Goal: Use online tool/utility: Use online tool/utility

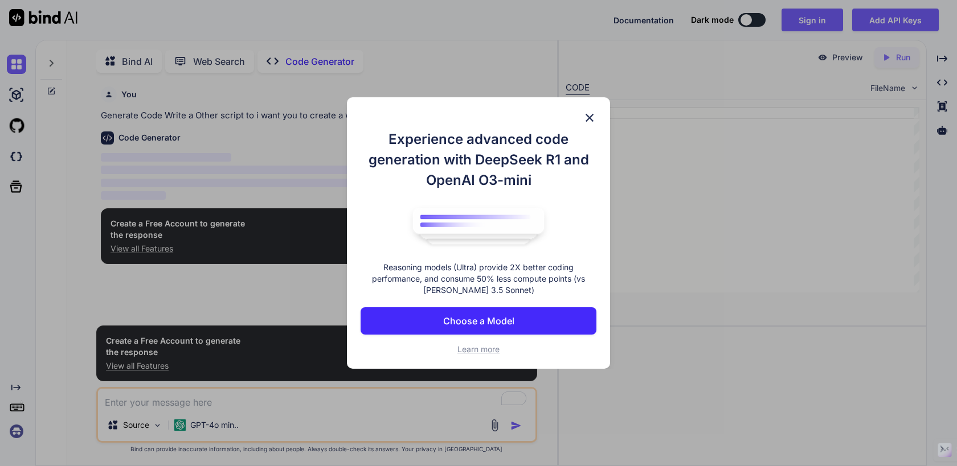
scroll to position [5, 0]
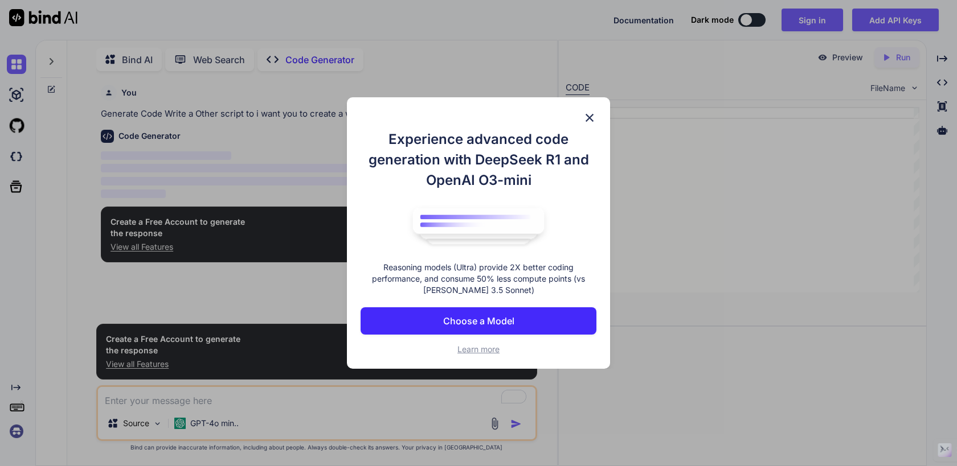
click at [490, 325] on p "Choose a Model" at bounding box center [478, 321] width 71 height 14
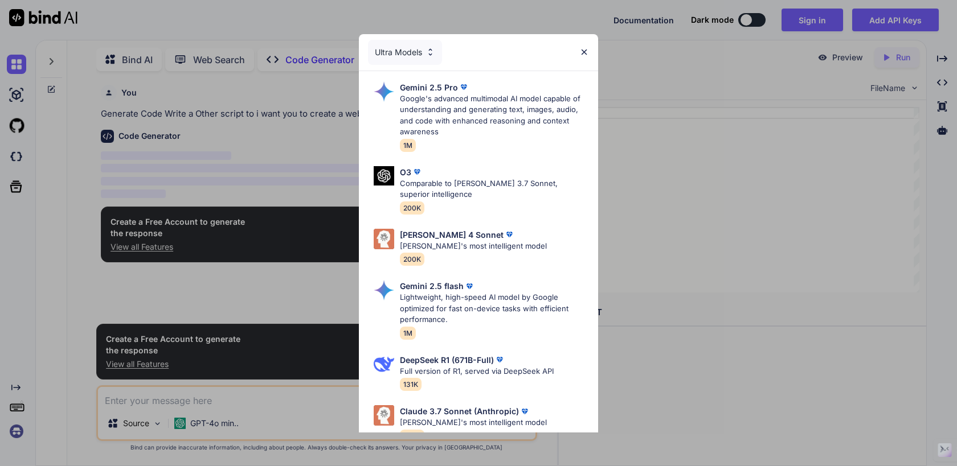
click at [416, 53] on div "Ultra Models" at bounding box center [405, 52] width 74 height 25
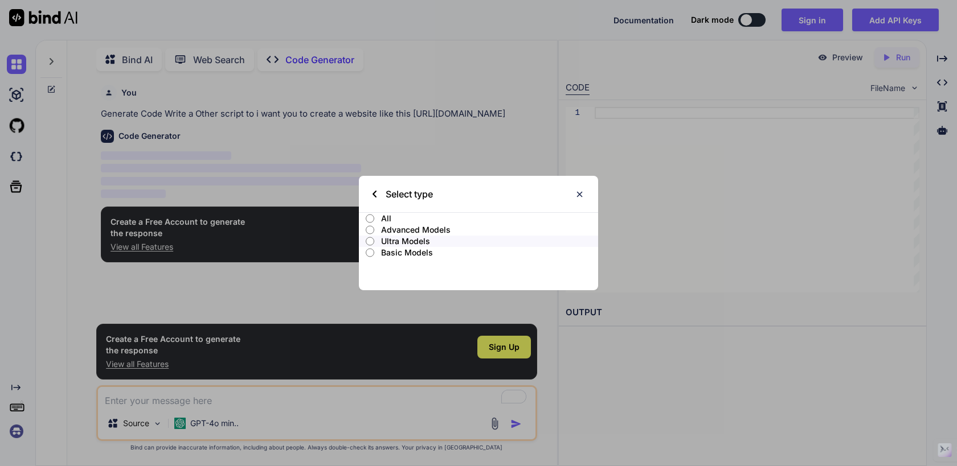
click at [584, 194] on div "Select type" at bounding box center [478, 194] width 239 height 36
click at [579, 195] on img at bounding box center [580, 195] width 10 height 10
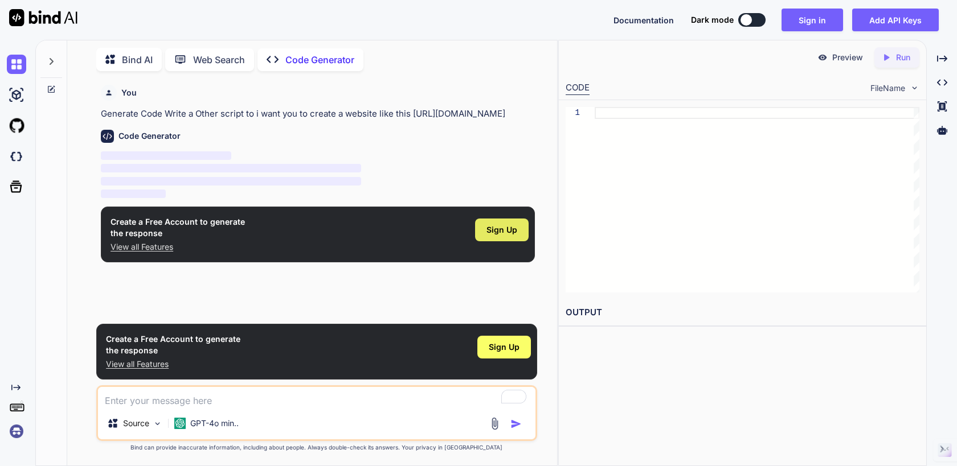
click at [507, 236] on span "Sign Up" at bounding box center [501, 229] width 31 height 11
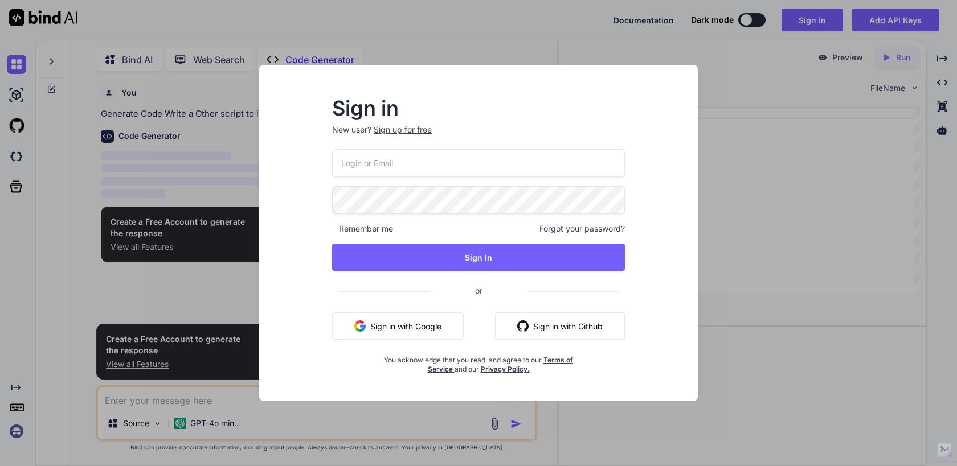
type textarea "x"
click at [421, 331] on button "Sign in with Google" at bounding box center [398, 326] width 132 height 27
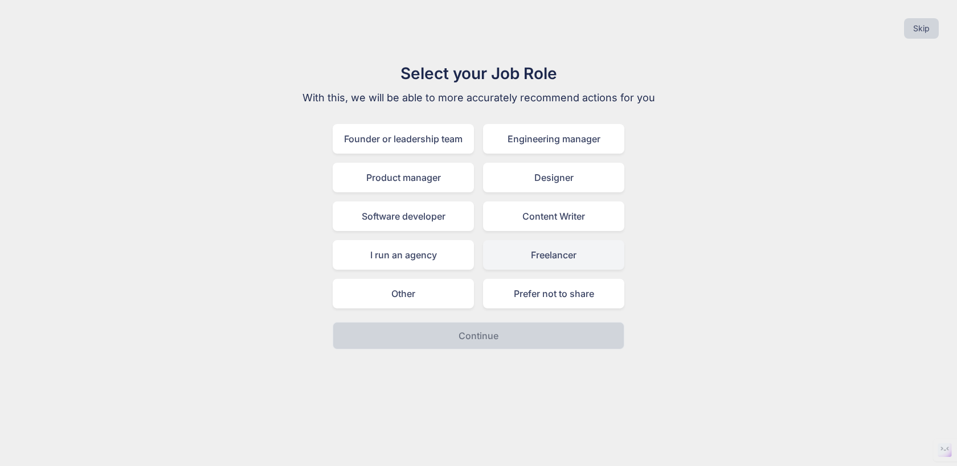
click at [532, 256] on div "Freelancer" at bounding box center [553, 255] width 141 height 30
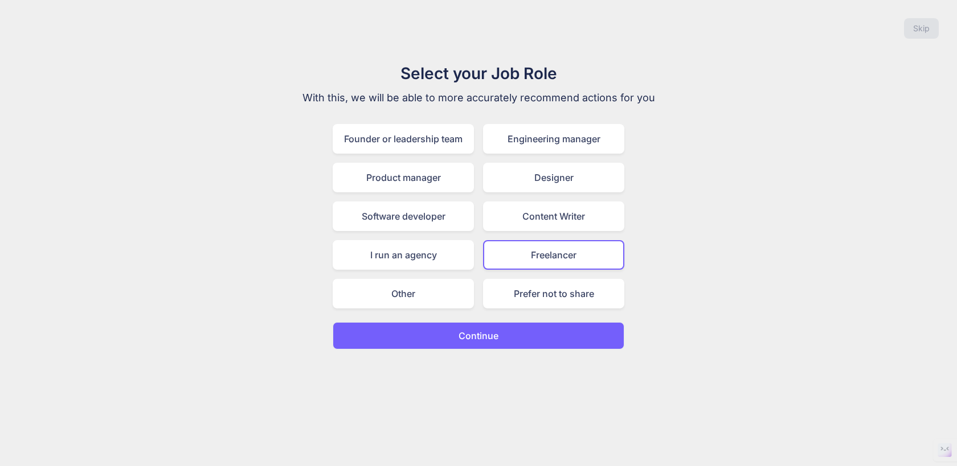
click at [495, 342] on p "Continue" at bounding box center [478, 336] width 40 height 14
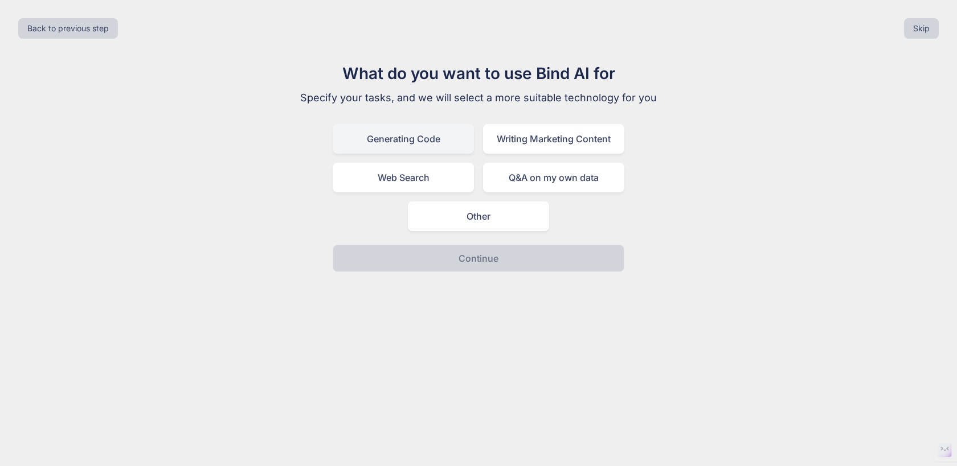
click at [439, 140] on div "Generating Code" at bounding box center [403, 139] width 141 height 30
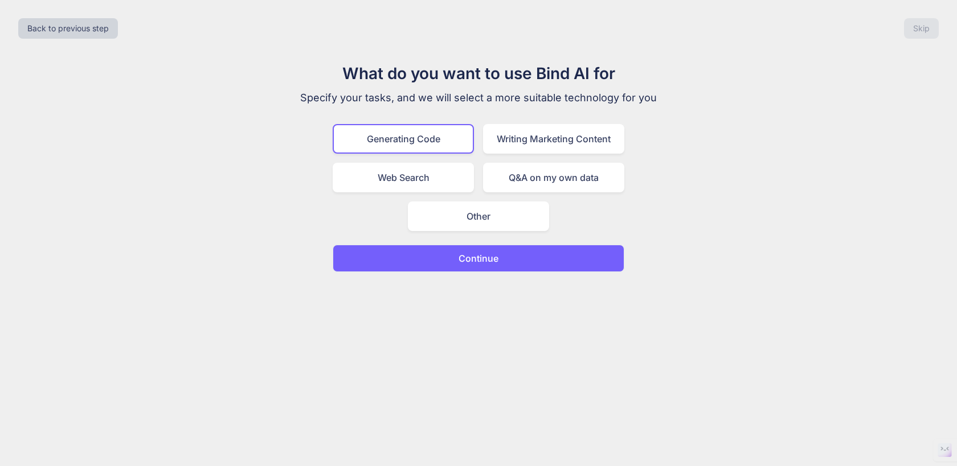
click at [468, 262] on p "Continue" at bounding box center [478, 259] width 40 height 14
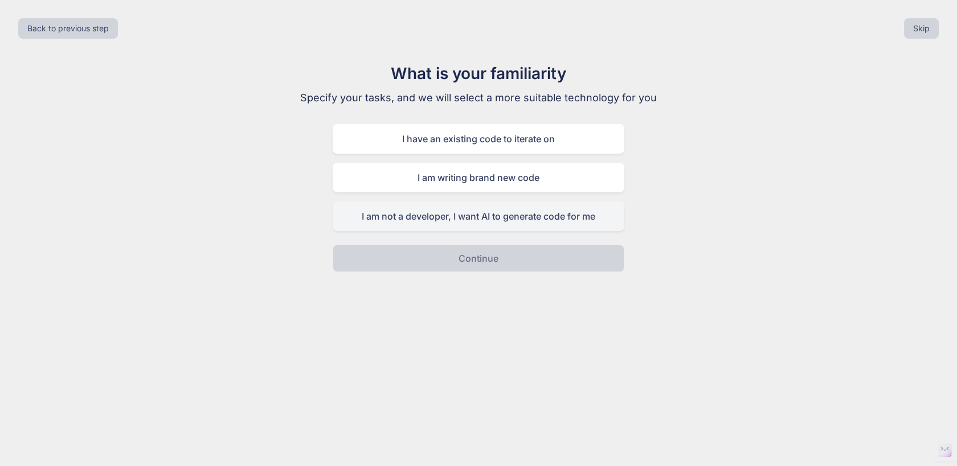
click at [545, 226] on div "I am not a developer, I want AI to generate code for me" at bounding box center [479, 217] width 292 height 30
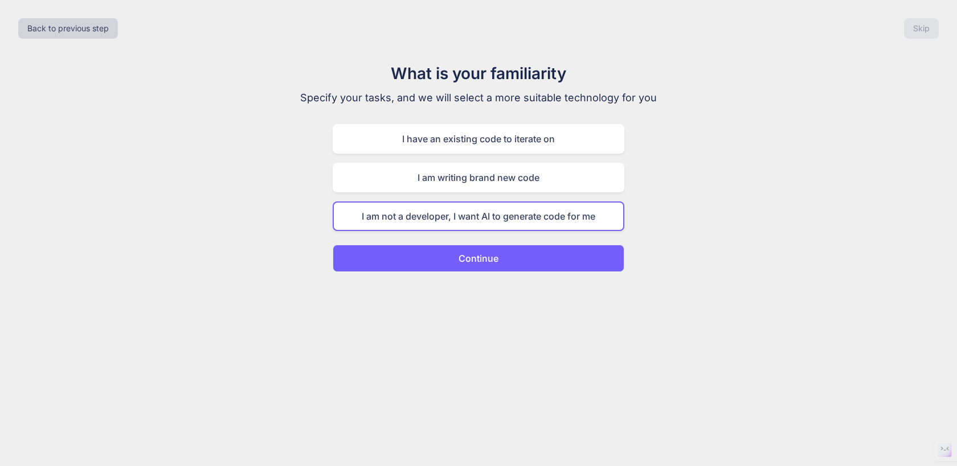
click at [542, 255] on button "Continue" at bounding box center [479, 258] width 292 height 27
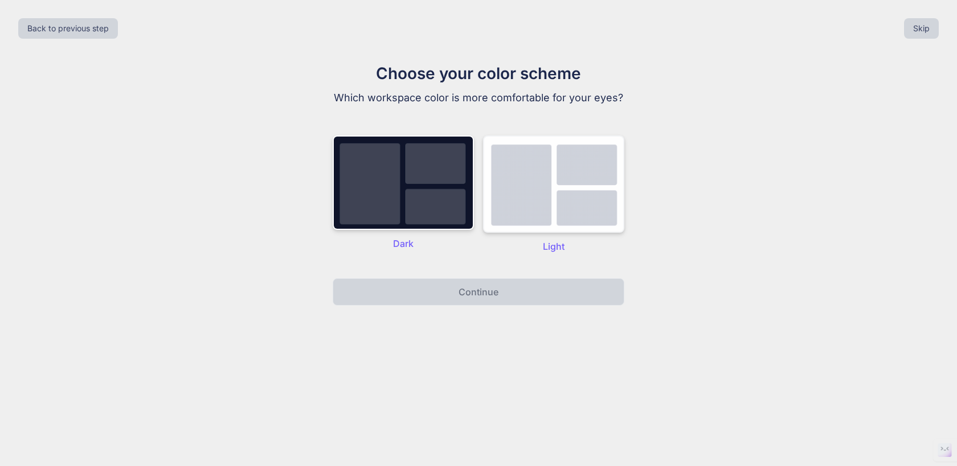
click at [549, 166] on img at bounding box center [553, 184] width 141 height 97
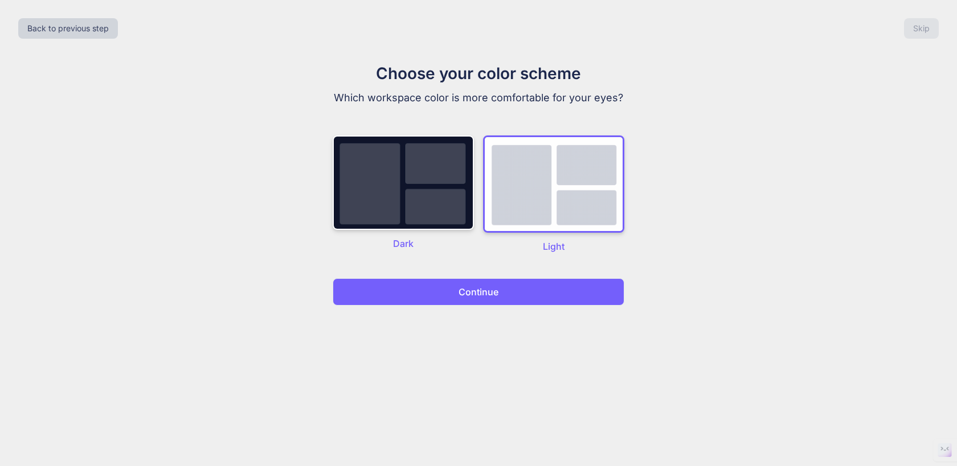
click at [544, 286] on button "Continue" at bounding box center [479, 291] width 292 height 27
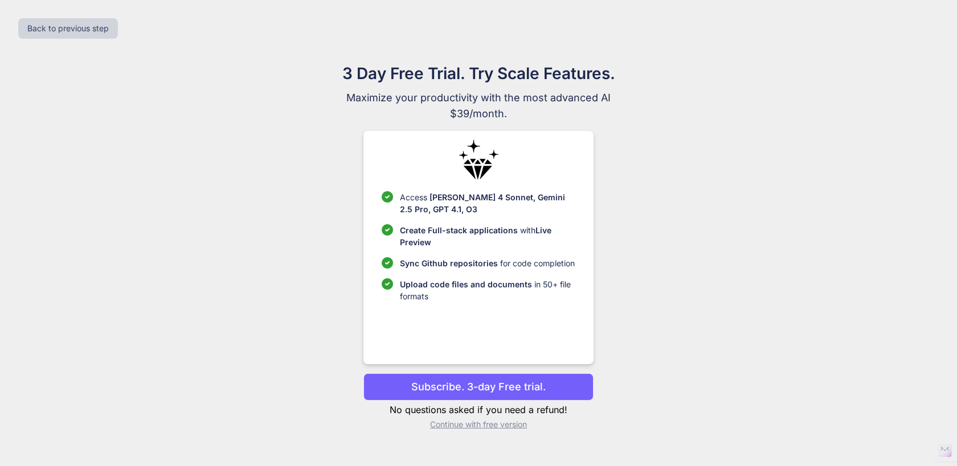
click at [501, 423] on p "Continue with free version" at bounding box center [477, 424] width 229 height 11
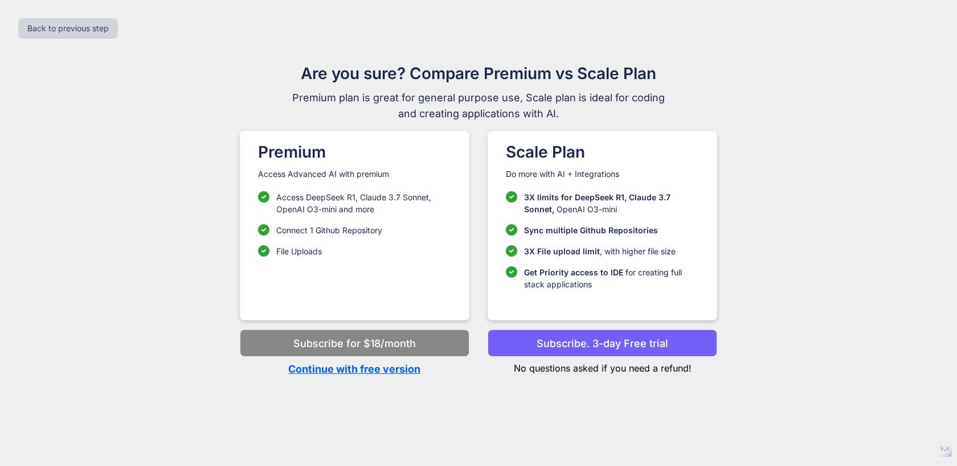
click at [379, 372] on p "Continue with free version" at bounding box center [354, 369] width 229 height 15
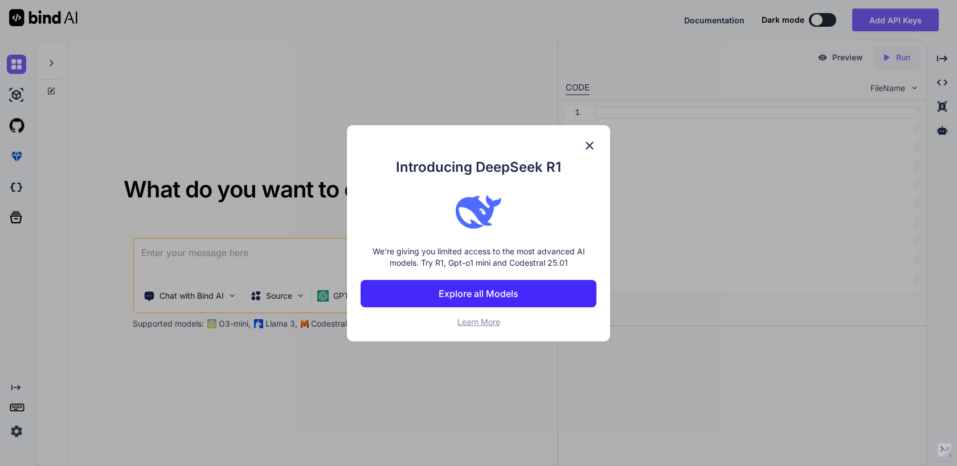
click at [592, 146] on img at bounding box center [590, 146] width 14 height 14
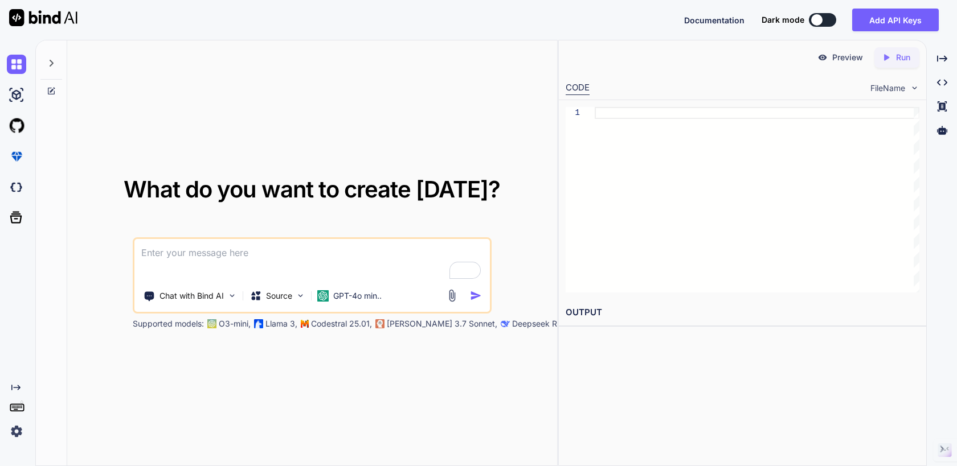
click at [384, 266] on textarea "To enrich screen reader interactions, please activate Accessibility in Grammarl…" at bounding box center [311, 260] width 355 height 42
paste textarea "[URL][DOMAIN_NAME]"
type textarea "create a clone of [URL][DOMAIN_NAME]"
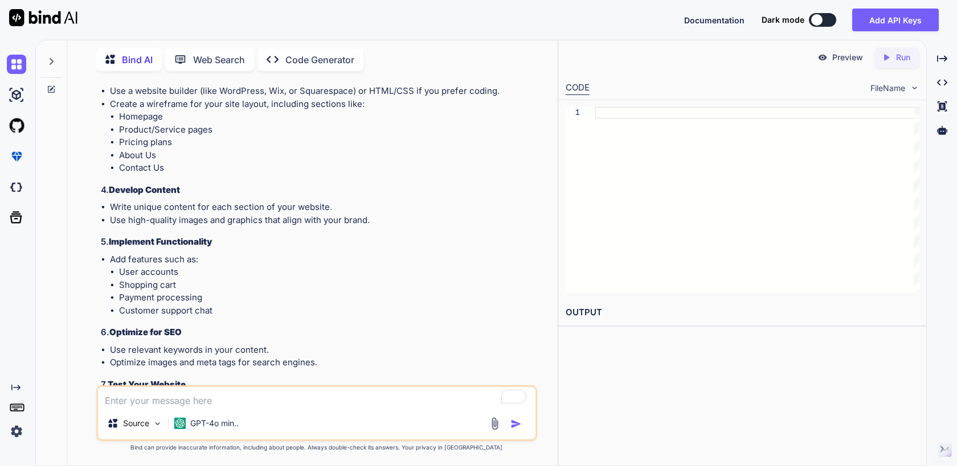
scroll to position [429, 0]
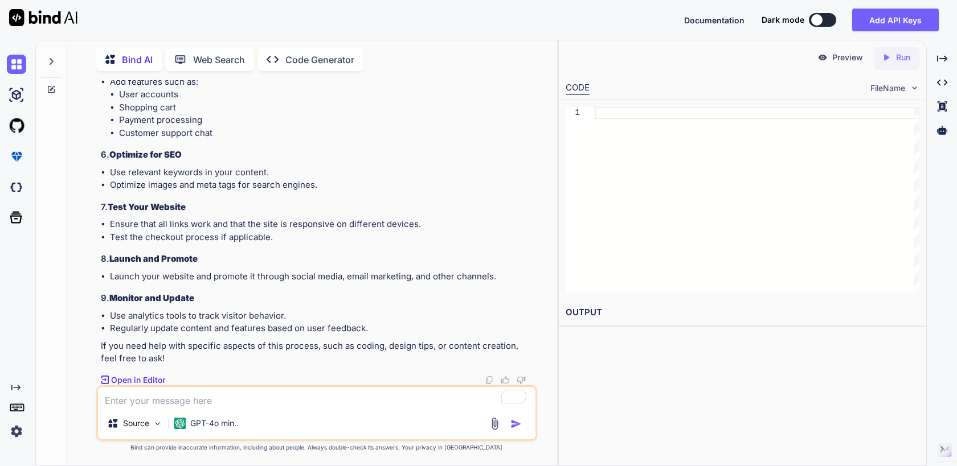
click at [319, 401] on textarea "To enrich screen reader interactions, please activate Accessibility in Grammarl…" at bounding box center [316, 397] width 437 height 20
type textarea "this is my site i want to clone it in html as now i have used wordpress"
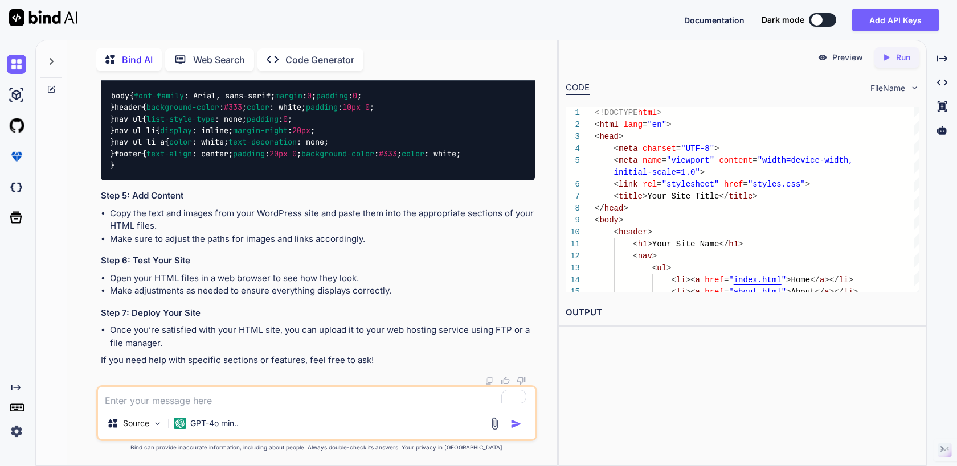
scroll to position [1848, 0]
click at [281, 405] on textarea "To enrich screen reader interactions, please activate Accessibility in Grammarl…" at bounding box center [316, 397] width 437 height 20
click at [212, 56] on p "Web Search" at bounding box center [219, 60] width 52 height 14
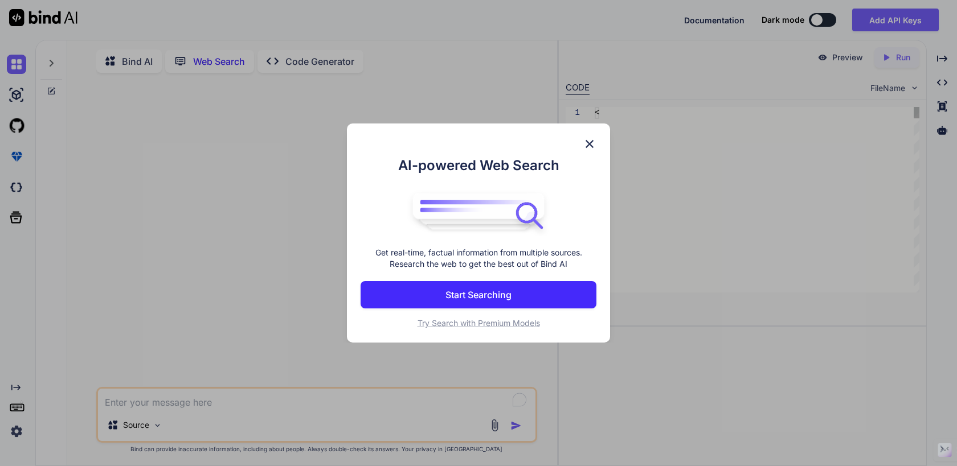
scroll to position [5, 0]
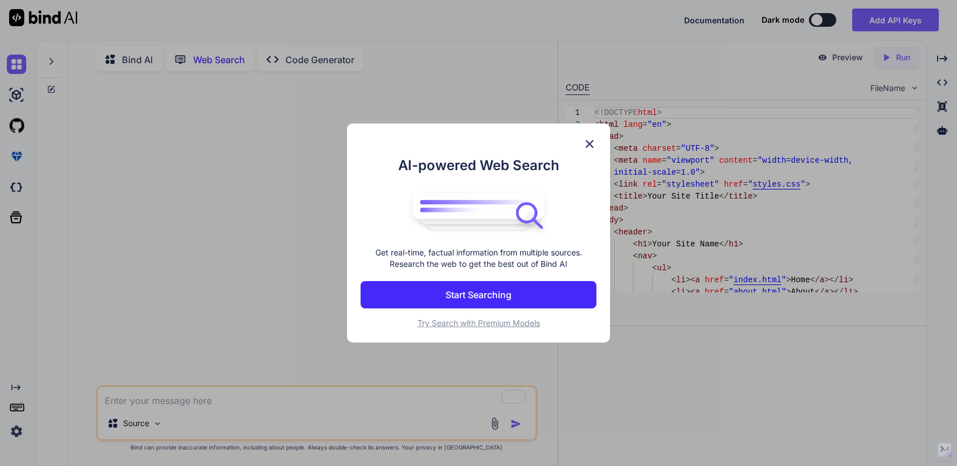
click at [500, 296] on p "Start Searching" at bounding box center [478, 295] width 66 height 14
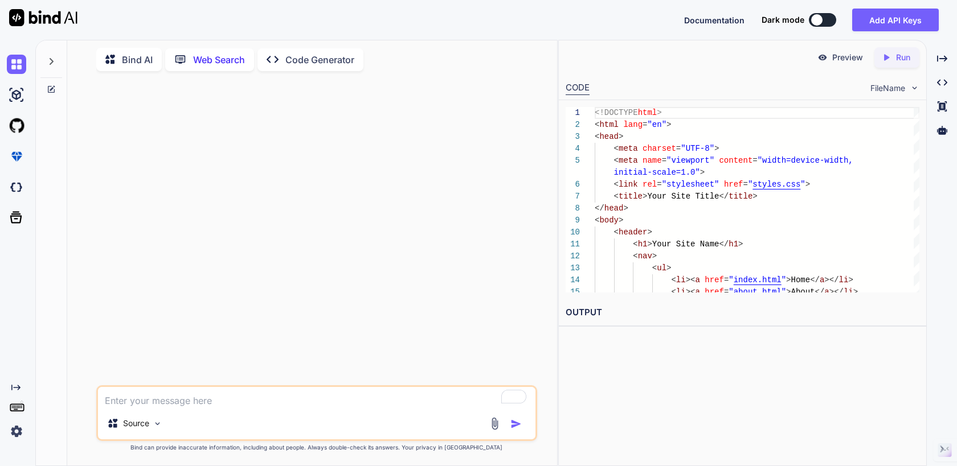
click at [418, 407] on textarea "To enrich screen reader interactions, please activate Accessibility in Grammarl…" at bounding box center [316, 397] width 437 height 20
paste textarea "[URL][DOMAIN_NAME]"
click at [443, 403] on textarea "please visit [URL][DOMAIN_NAME] and create its lookalike in html webpage" at bounding box center [316, 397] width 437 height 20
type textarea "please visit [URL][DOMAIN_NAME] and create its lookalike in html format"
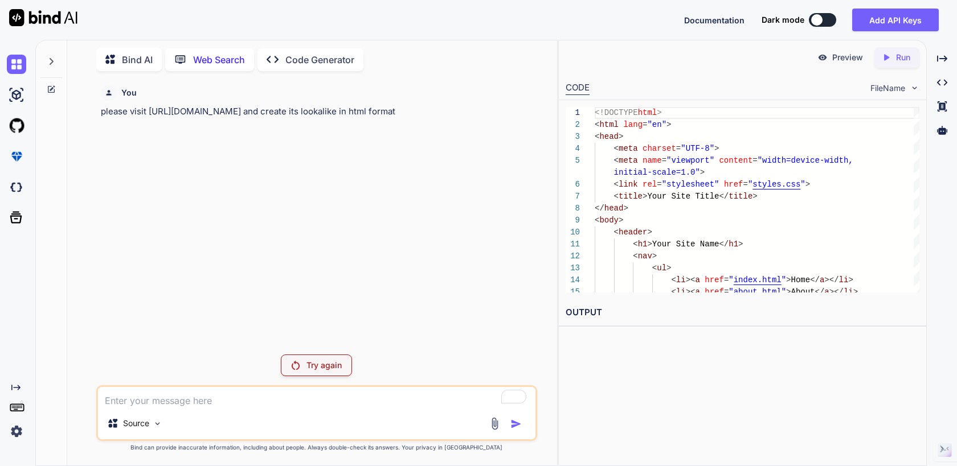
click at [337, 360] on p "Try again" at bounding box center [323, 365] width 35 height 11
click at [347, 111] on p "please visit [URL][DOMAIN_NAME] and create its lookalike in html format" at bounding box center [317, 111] width 433 height 13
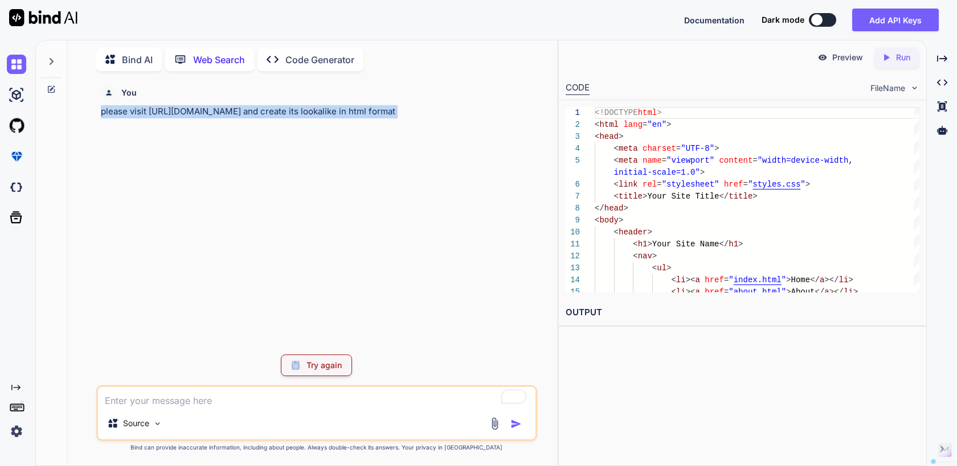
copy div "please visit [URL][DOMAIN_NAME] and create its lookalike in html format"
click at [141, 60] on p "Bind AI" at bounding box center [137, 60] width 31 height 14
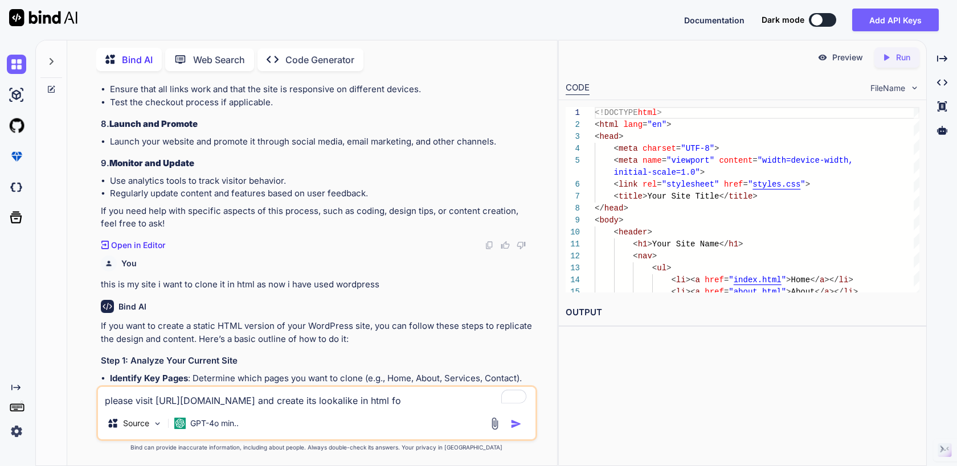
scroll to position [734, 0]
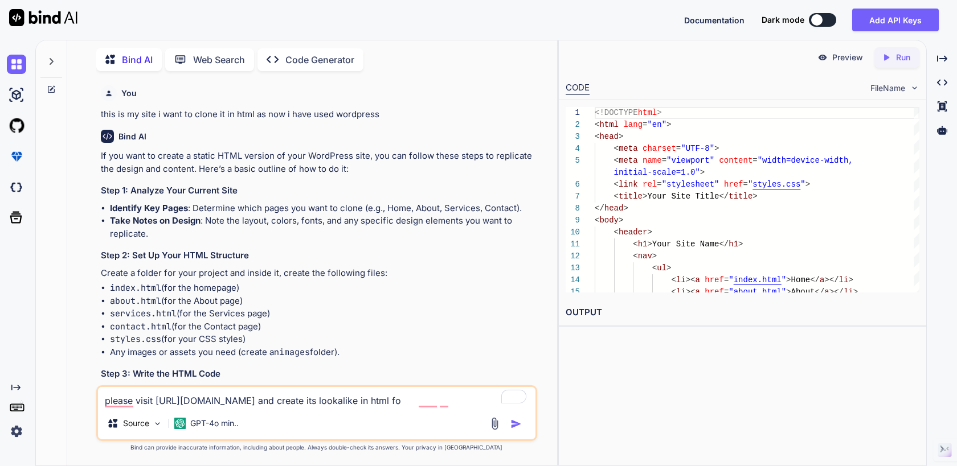
click at [470, 407] on textarea "please visit [URL][DOMAIN_NAME] and create its lookalike in html fo" at bounding box center [316, 397] width 437 height 20
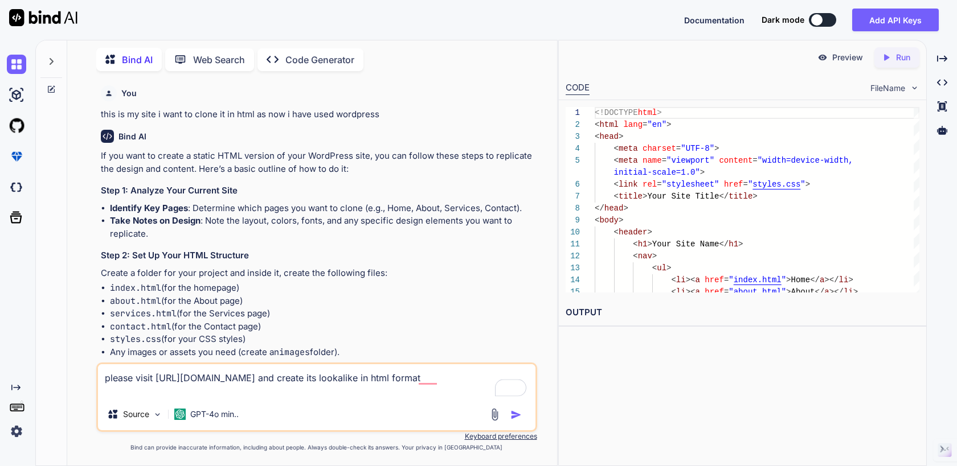
type textarea "please visit [URL][DOMAIN_NAME] and create its lookalike in html format"
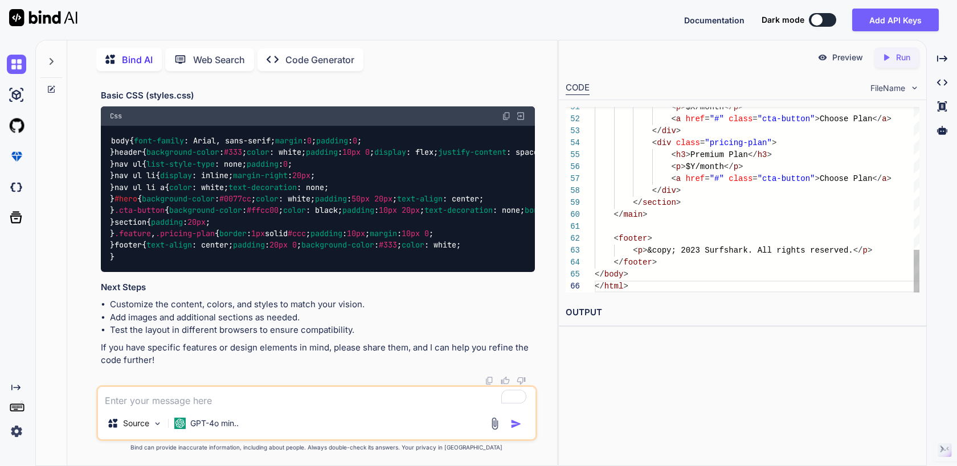
scroll to position [72, 0]
click at [836, 60] on p "Preview" at bounding box center [847, 57] width 31 height 11
click at [899, 64] on div "Created with Pixso. Run" at bounding box center [896, 57] width 45 height 20
click at [658, 341] on link "[URL][DOMAIN_NAME]" at bounding box center [611, 339] width 92 height 11
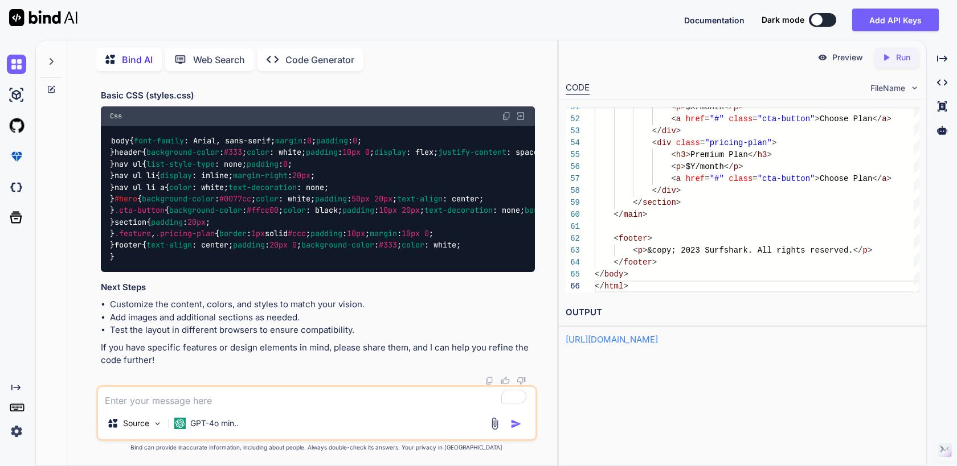
click at [524, 121] on img at bounding box center [520, 116] width 10 height 10
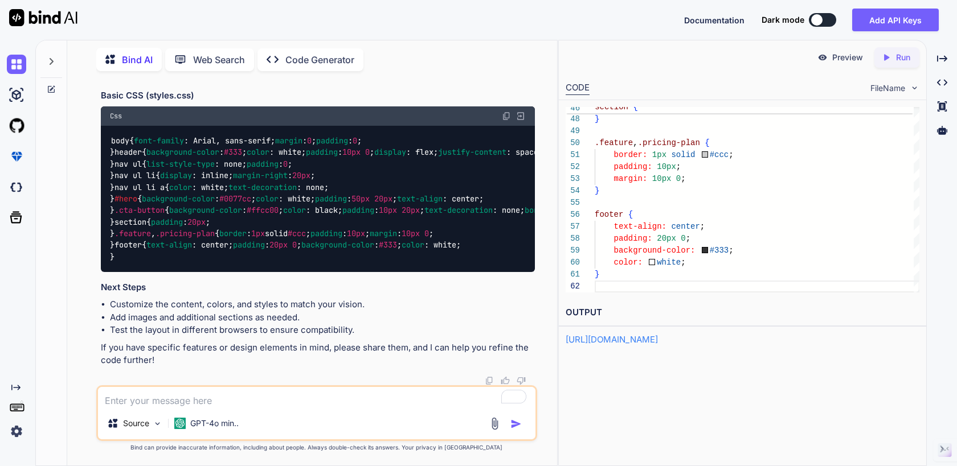
click at [888, 61] on icon "Created with Pixso." at bounding box center [886, 57] width 10 height 10
click at [920, 86] on div "CODE FileName" at bounding box center [742, 87] width 367 height 25
click at [902, 89] on span "FileName" at bounding box center [887, 88] width 35 height 11
